Goal: Navigation & Orientation: Understand site structure

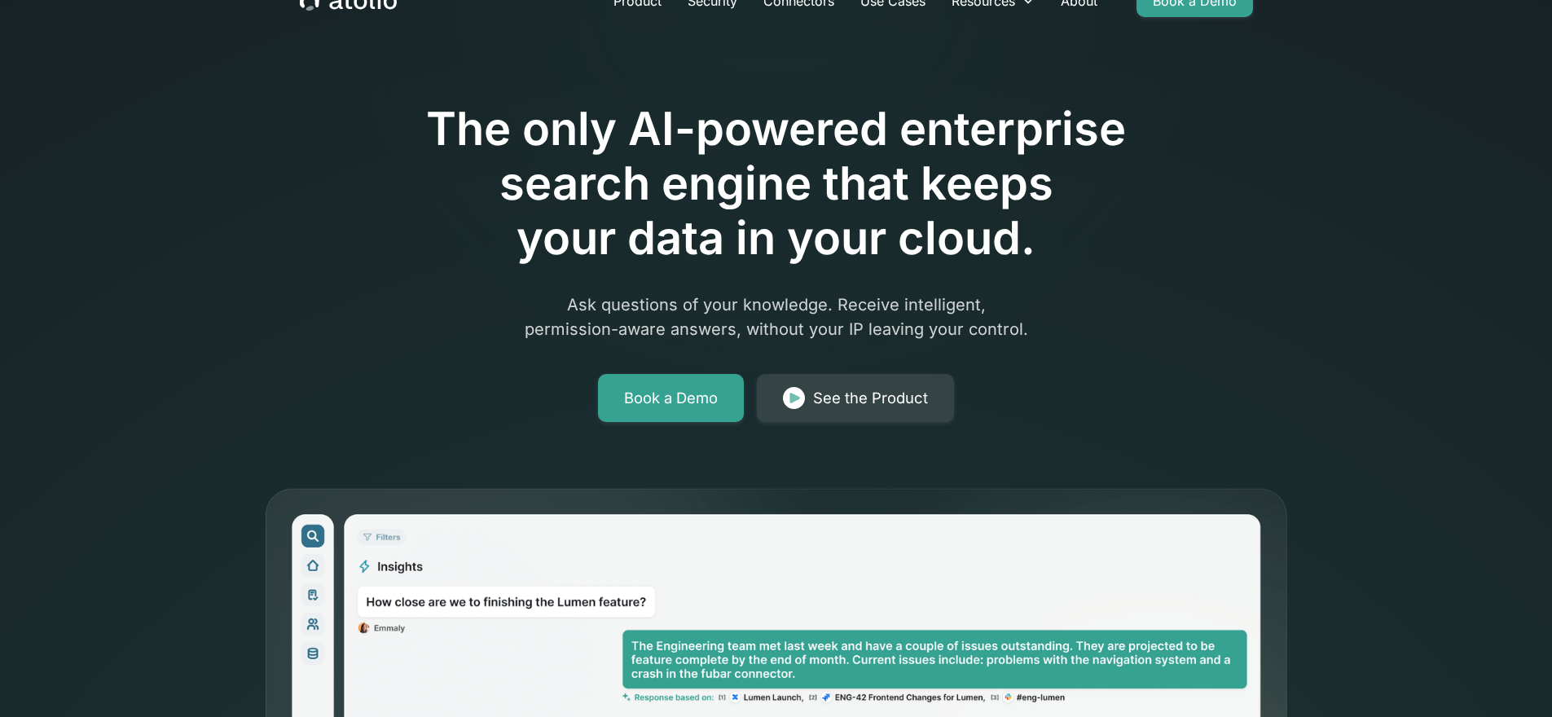
scroll to position [19, 0]
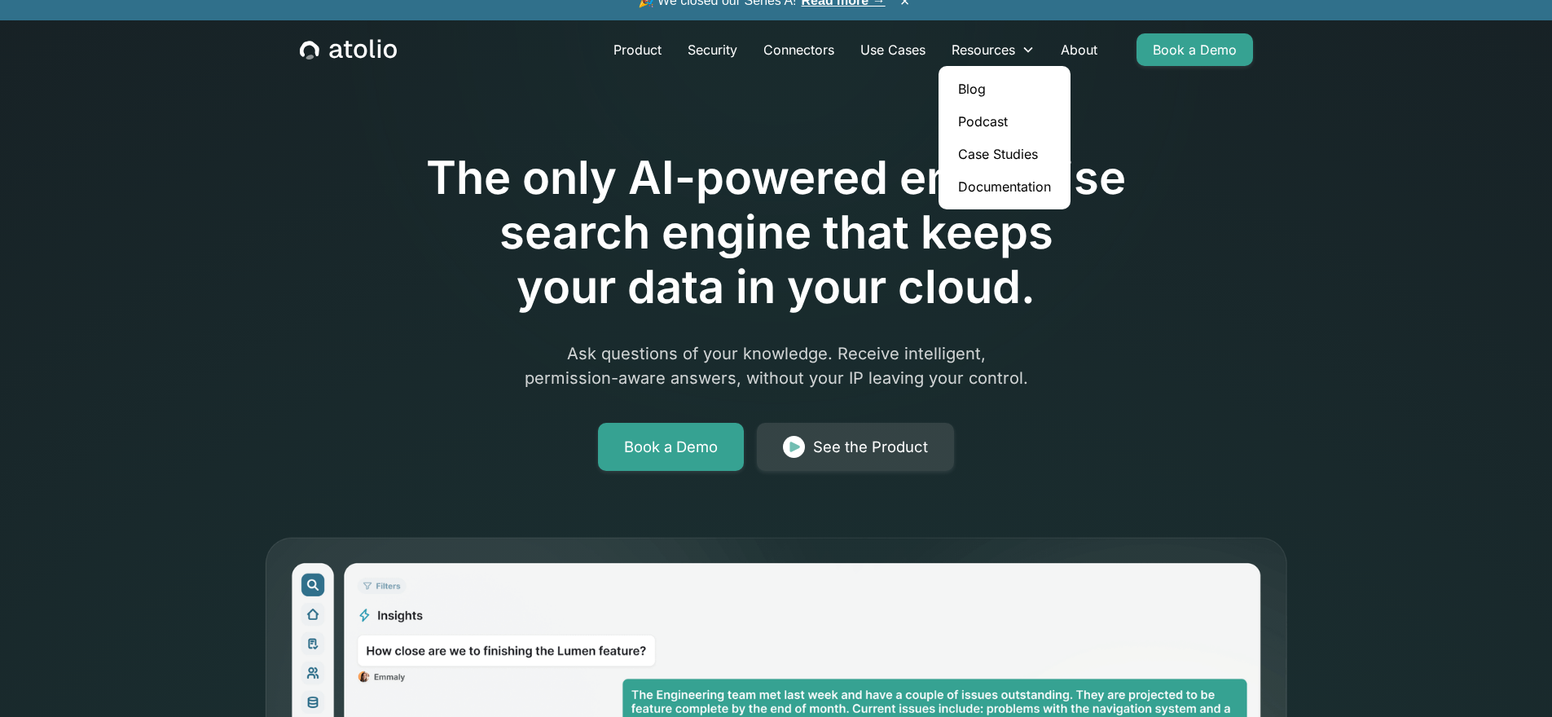
click at [1020, 160] on link "Case Studies" at bounding box center [1004, 154] width 119 height 33
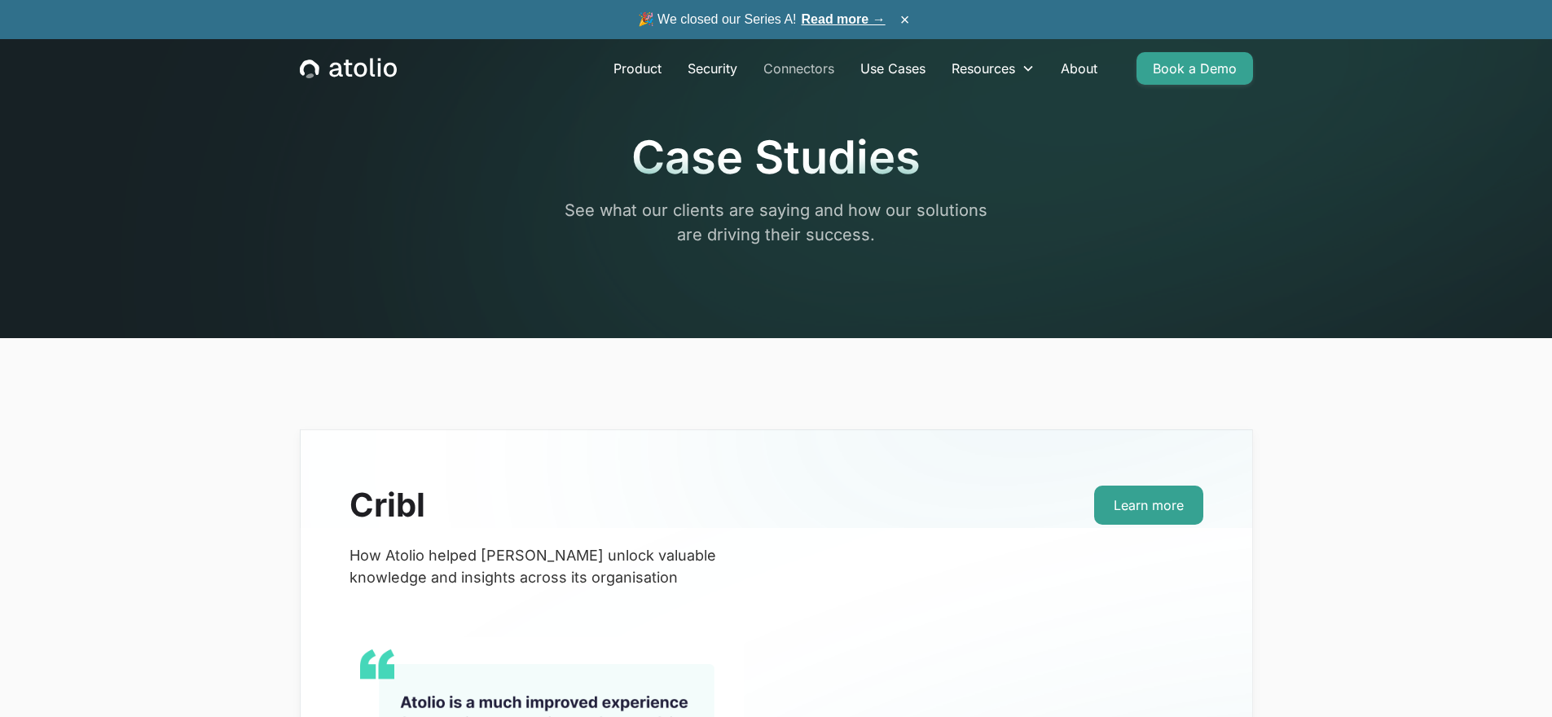
click at [814, 68] on link "Connectors" at bounding box center [798, 68] width 97 height 33
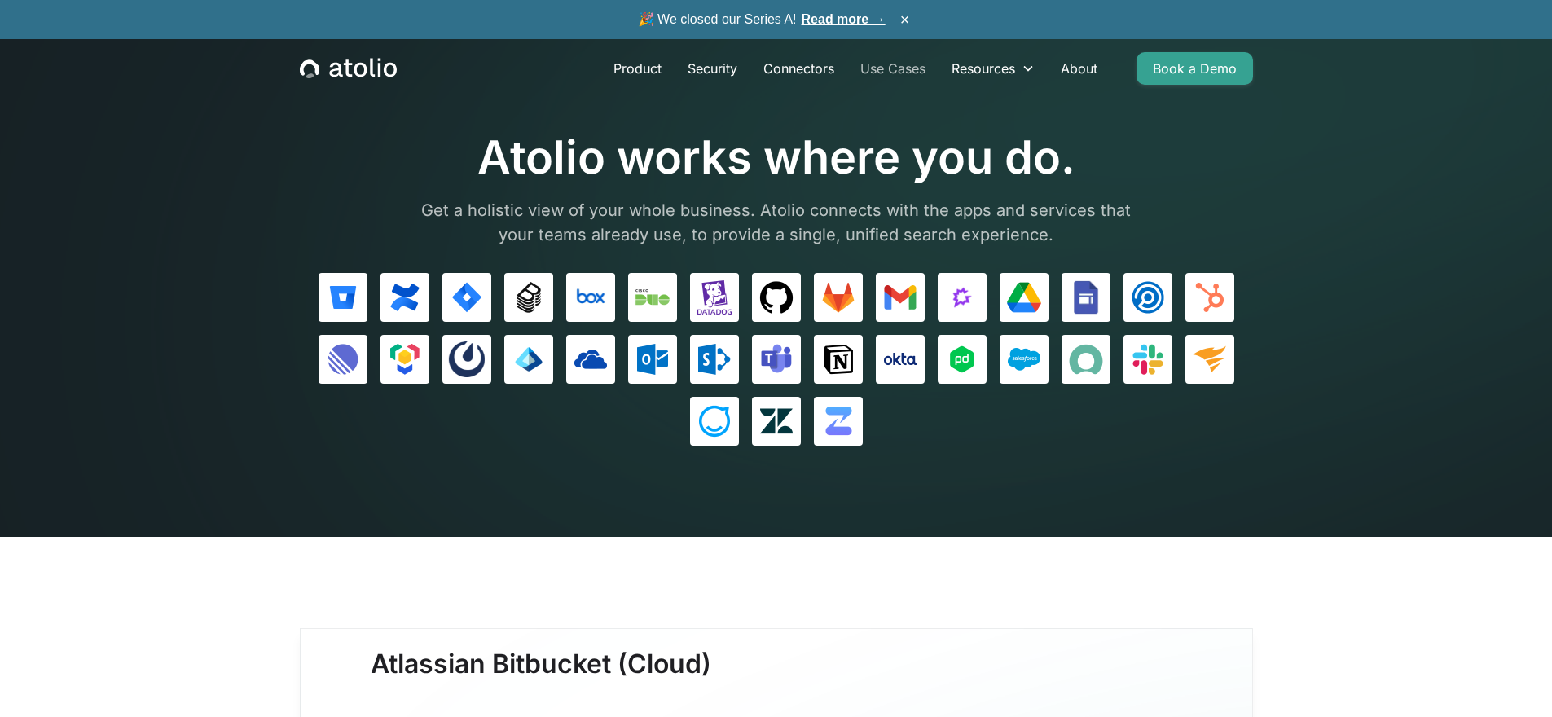
click at [909, 71] on link "Use Cases" at bounding box center [892, 68] width 91 height 33
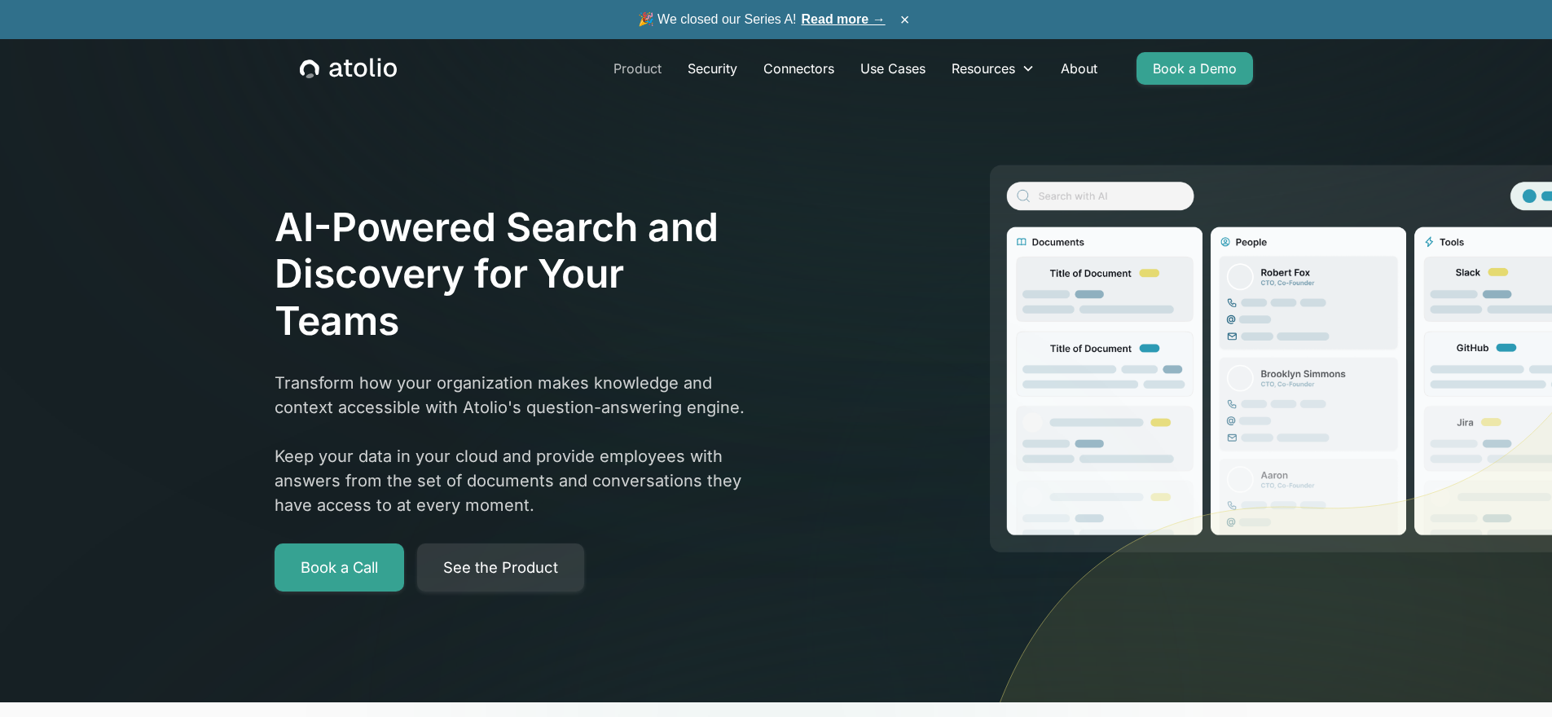
click at [652, 75] on link "Product" at bounding box center [637, 68] width 74 height 33
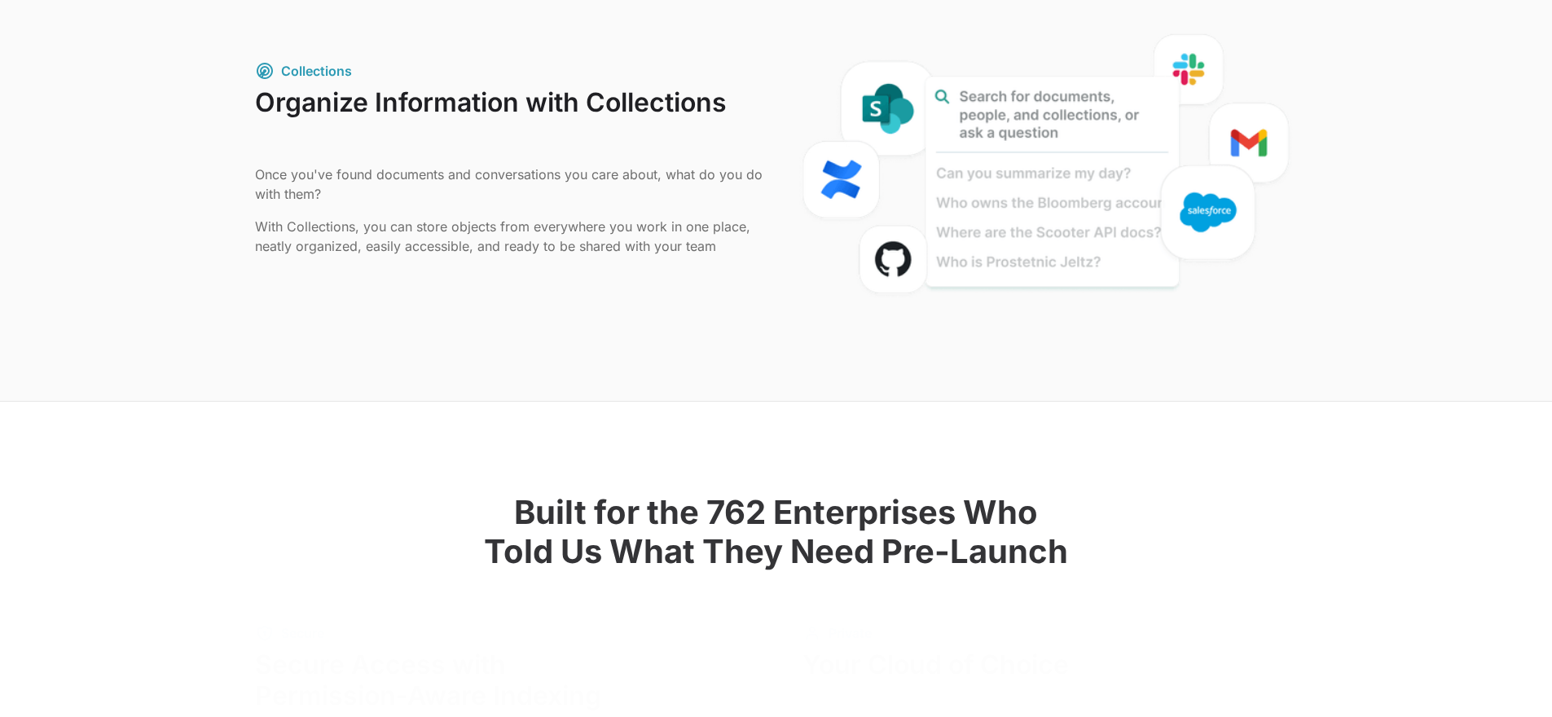
scroll to position [1952, 0]
